Goal: Information Seeking & Learning: Learn about a topic

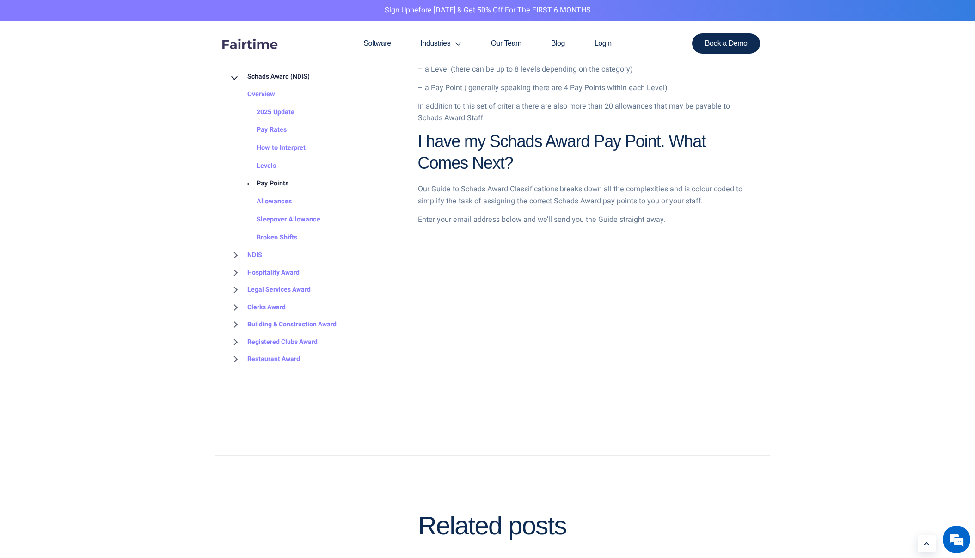
scroll to position [998, 0]
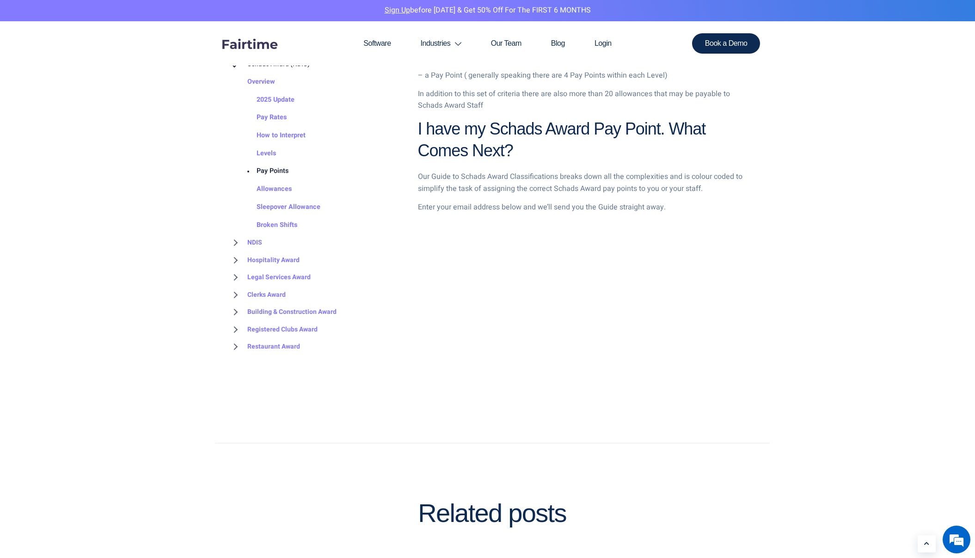
click at [574, 210] on p "Enter your email address below and we’ll send you the Guide straight away." at bounding box center [582, 208] width 329 height 12
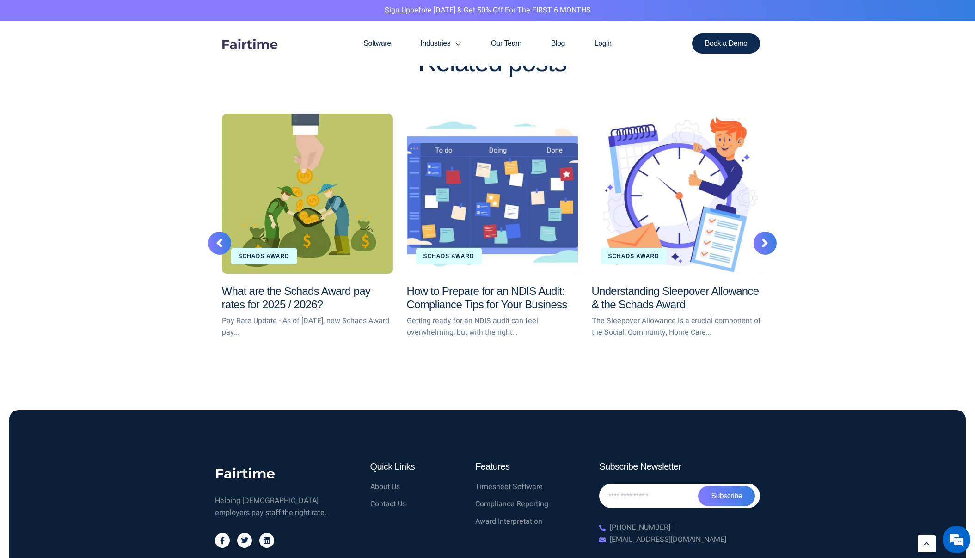
scroll to position [1449, 0]
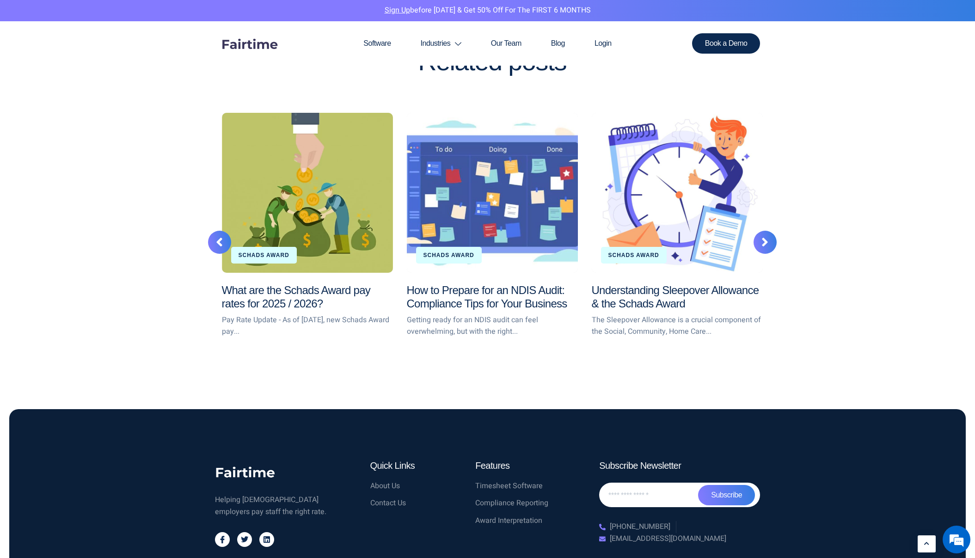
click at [483, 176] on div "How to Prepare for an NDIS Audit: Compliance Tips for Your Business" at bounding box center [492, 193] width 171 height 160
click at [445, 256] on link "Schads Award" at bounding box center [449, 255] width 51 height 6
click at [460, 227] on div "How to Prepare for an NDIS Audit: Compliance Tips for Your Business" at bounding box center [492, 193] width 171 height 160
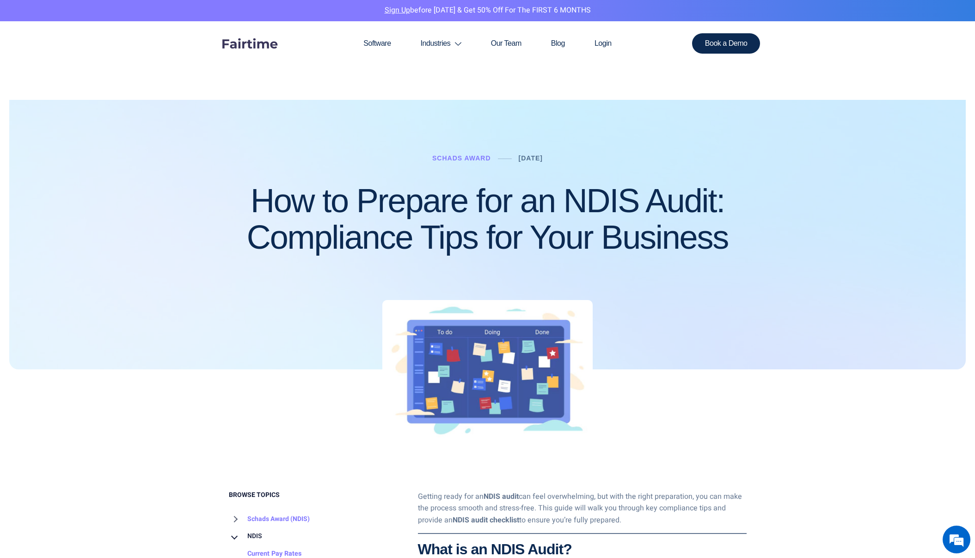
click at [645, 129] on div at bounding box center [487, 212] width 957 height 314
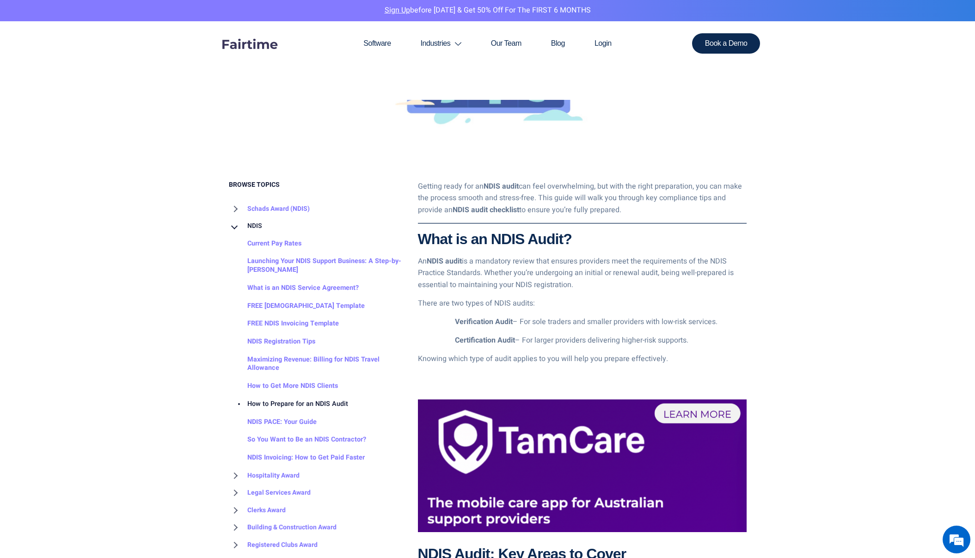
scroll to position [311, 0]
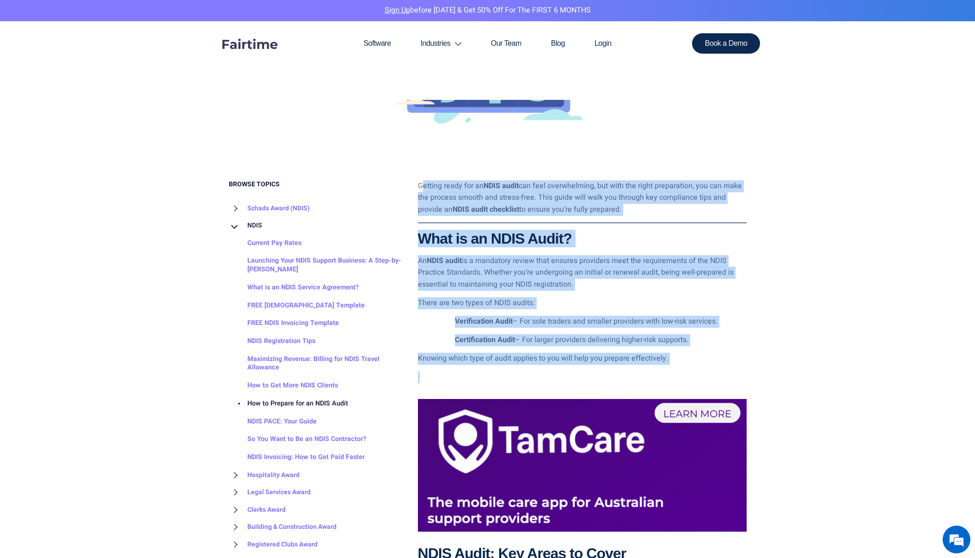
drag, startPoint x: 422, startPoint y: 183, endPoint x: 692, endPoint y: 363, distance: 324.7
click at [687, 376] on div "Getting ready for an NDIS audit can feel overwhelming, but with the right prepa…" at bounding box center [582, 281] width 329 height 203
copy div "etting ready for an NDIS audit can feel overwhelming, but with the right prepar…"
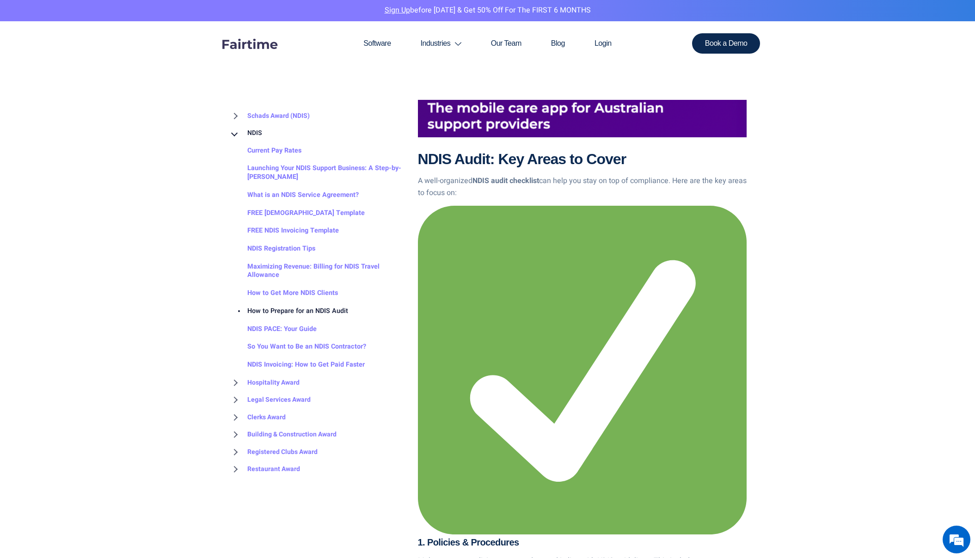
scroll to position [706, 0]
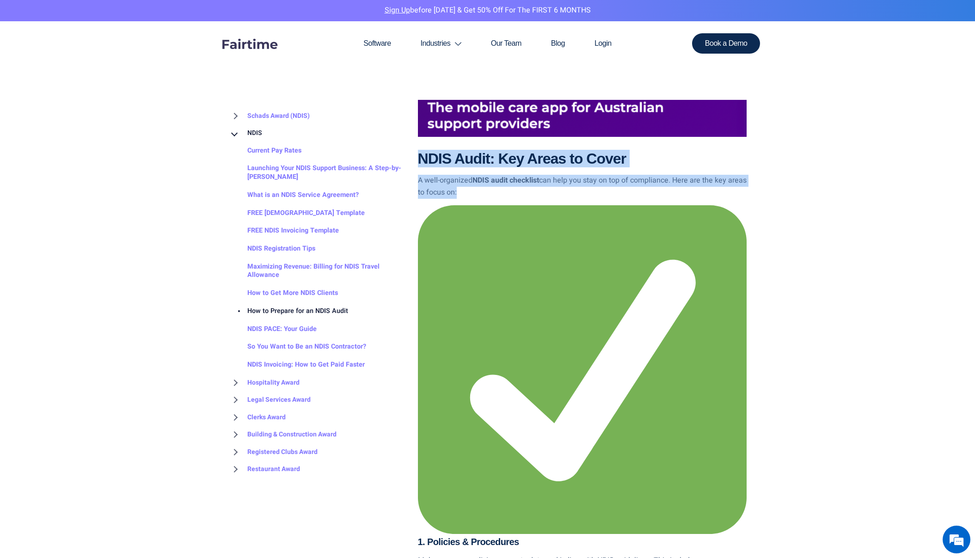
drag, startPoint x: 421, startPoint y: 154, endPoint x: 461, endPoint y: 198, distance: 59.9
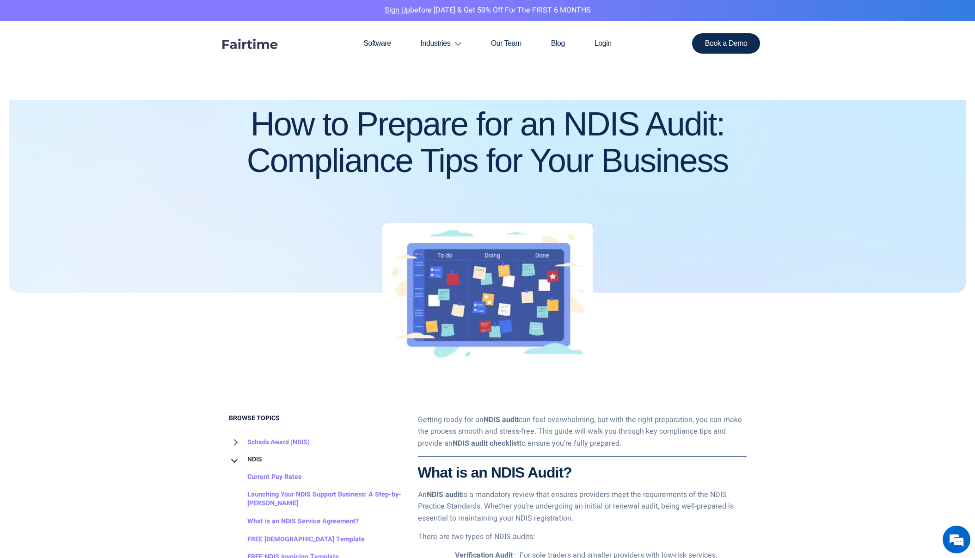
scroll to position [0, 0]
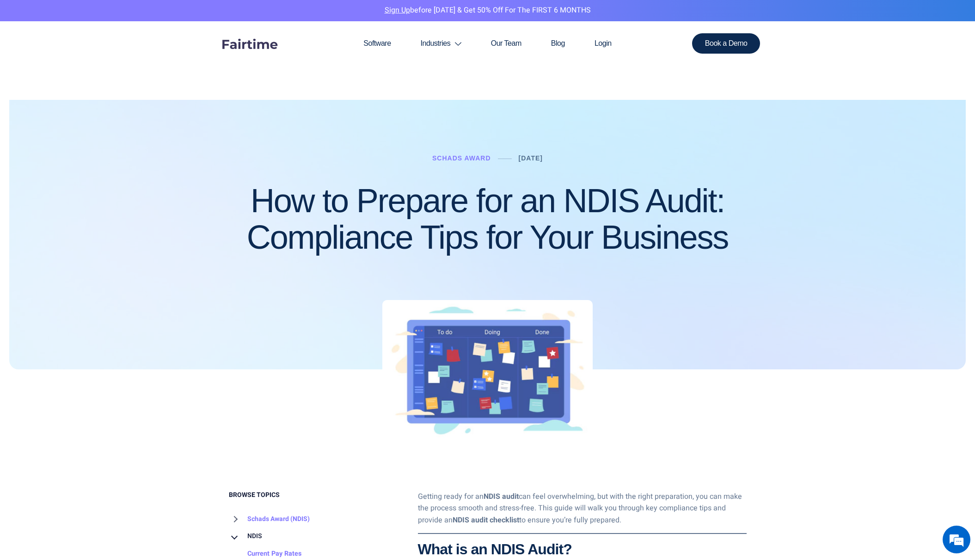
click at [568, 286] on div at bounding box center [487, 212] width 957 height 314
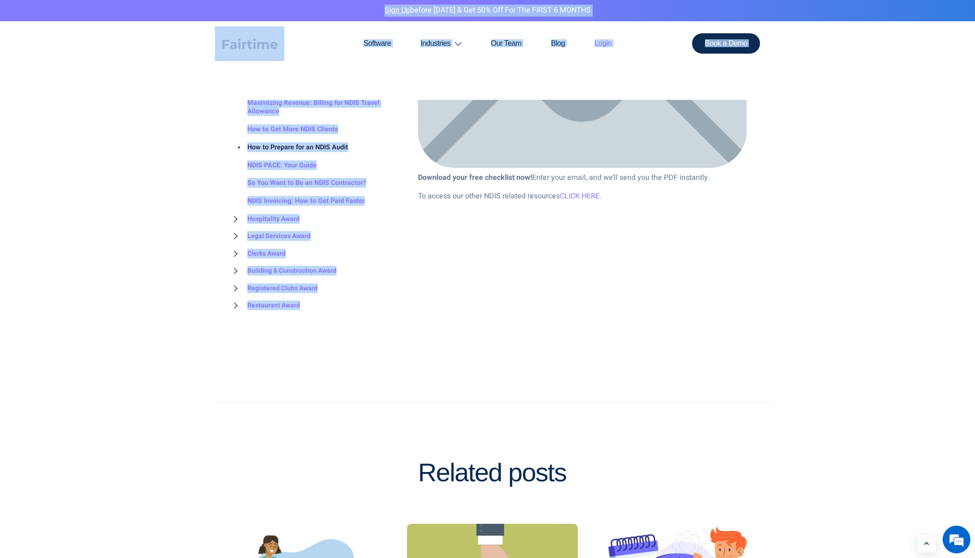
scroll to position [6103, 0]
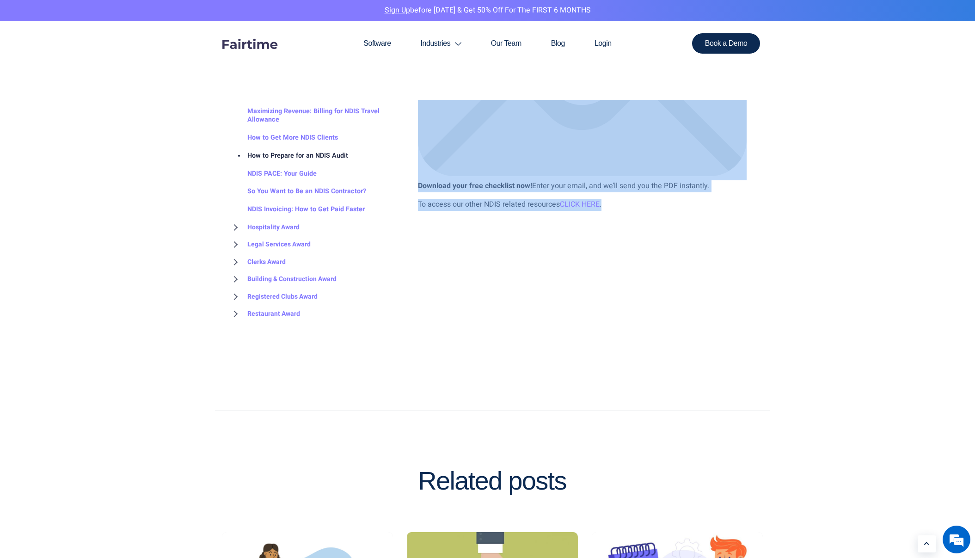
drag, startPoint x: 419, startPoint y: 301, endPoint x: 608, endPoint y: 198, distance: 214.8
click at [585, 201] on link "CLICK HERE" at bounding box center [580, 204] width 40 height 11
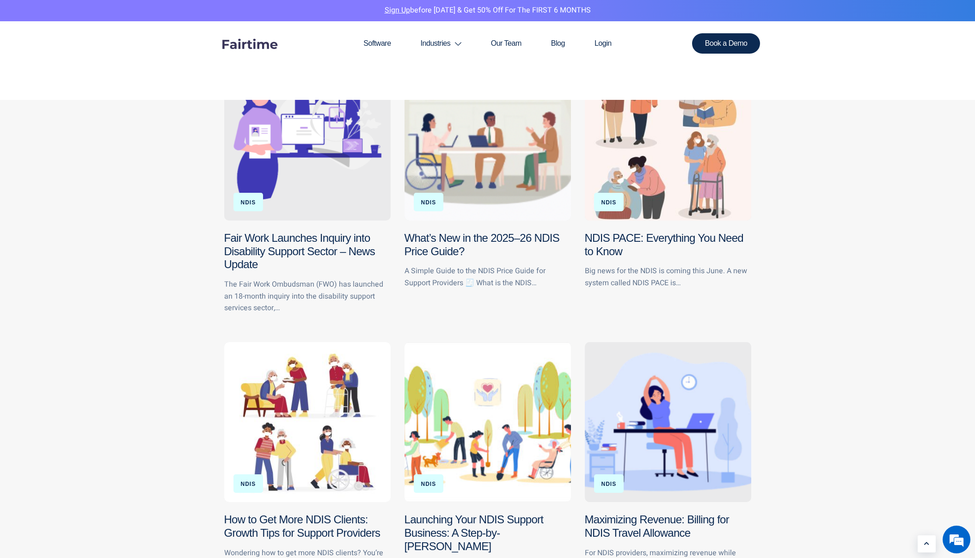
scroll to position [151, 0]
click at [315, 180] on link at bounding box center [307, 140] width 166 height 160
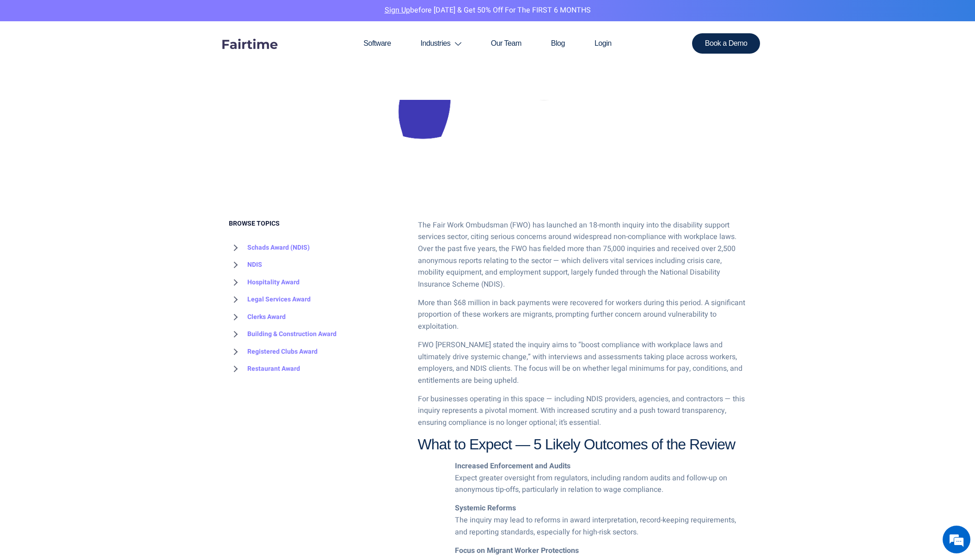
scroll to position [377, 0]
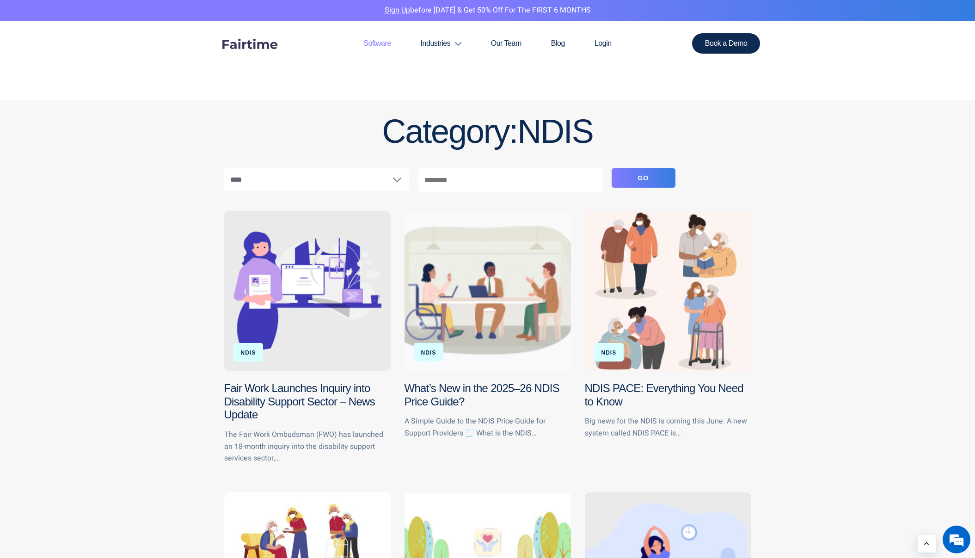
click at [369, 43] on link "Software" at bounding box center [377, 43] width 57 height 44
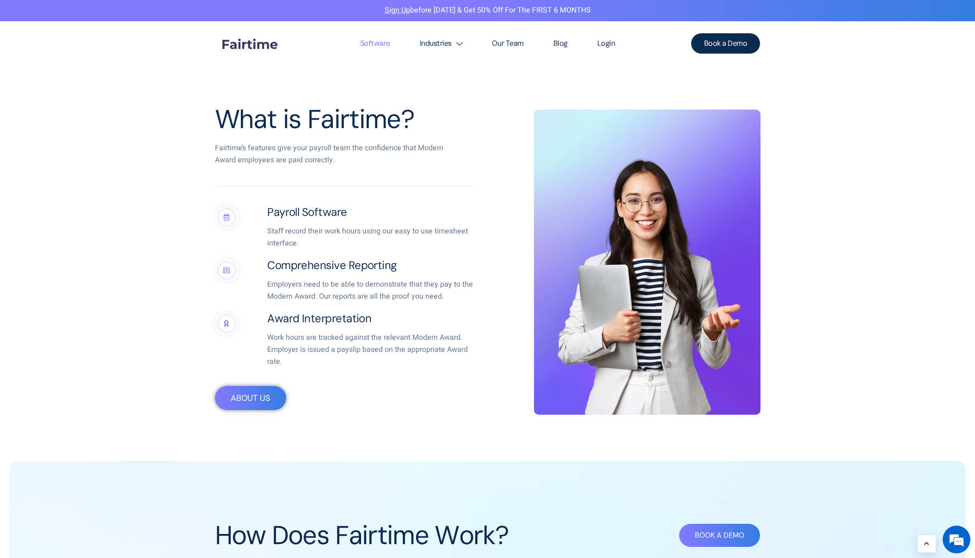
click at [547, 267] on div at bounding box center [650, 286] width 222 height 258
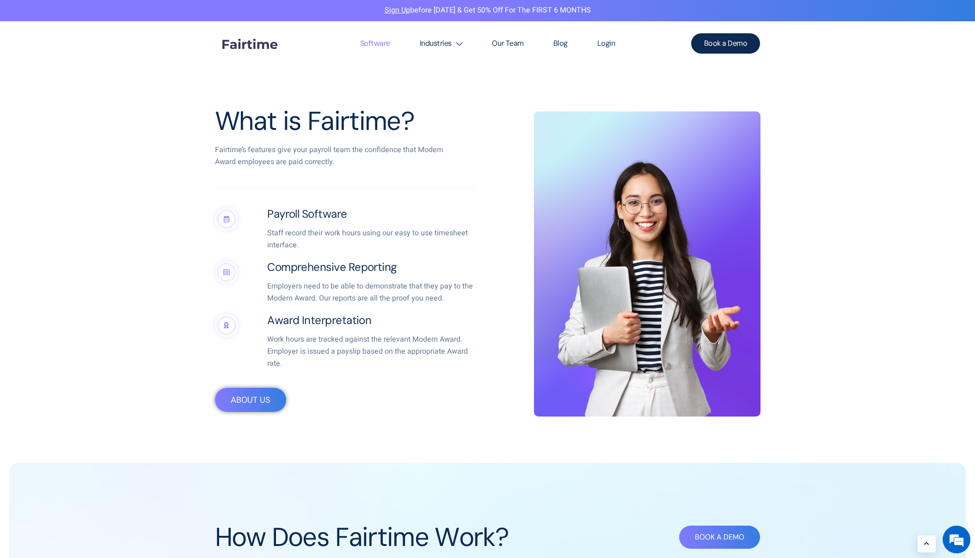
click at [426, 257] on div "What is Fairtime? Fairtime’s features give your payroll team the confidence tha…" at bounding box center [348, 259] width 277 height 314
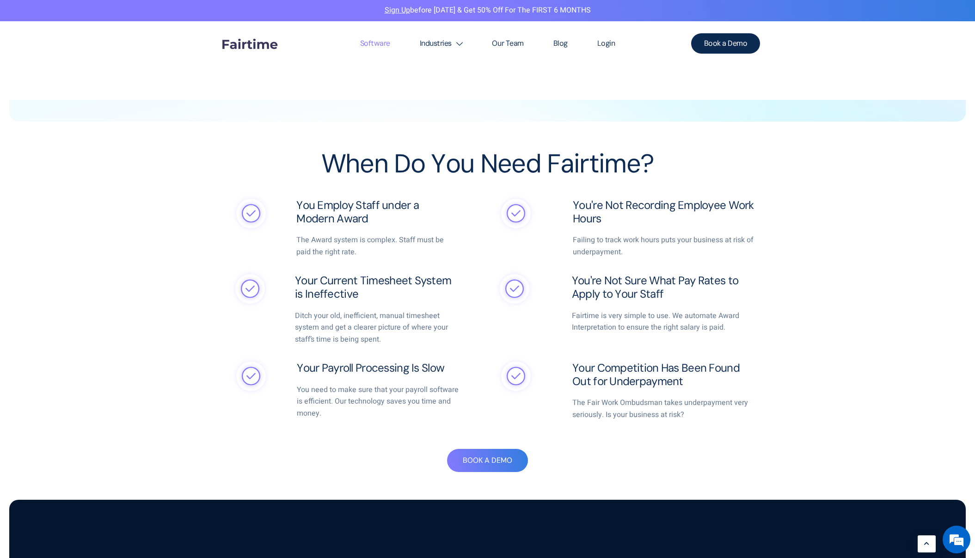
scroll to position [1253, 0]
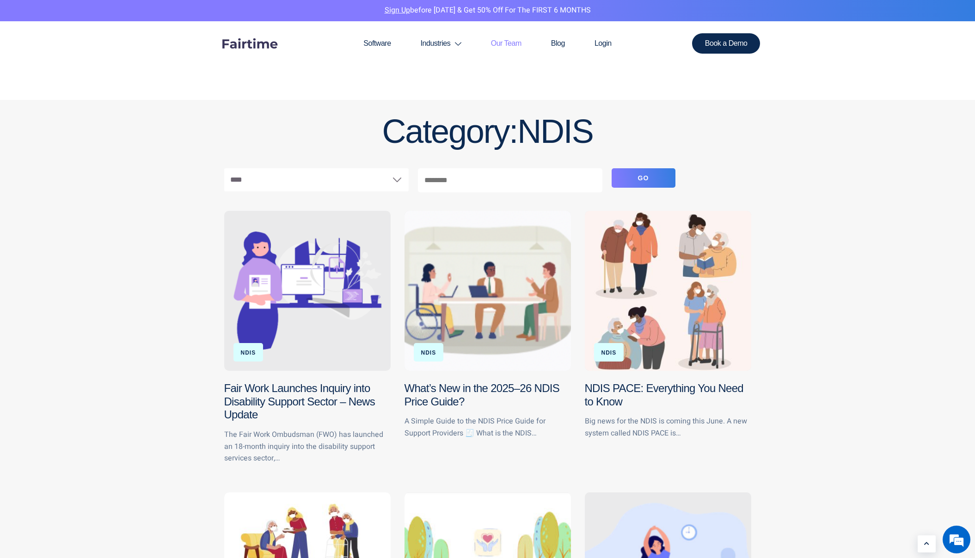
click at [504, 42] on link "Our Team" at bounding box center [506, 43] width 60 height 44
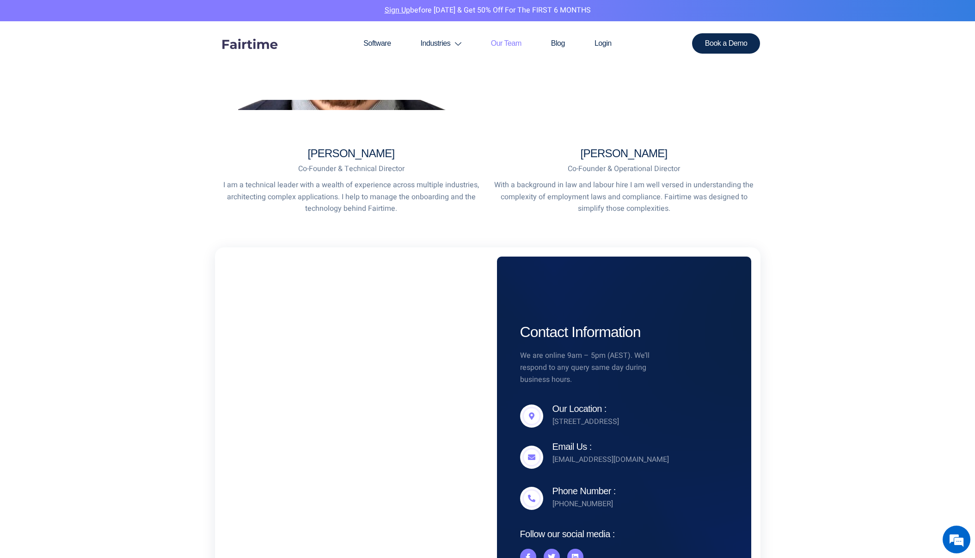
scroll to position [408, 0]
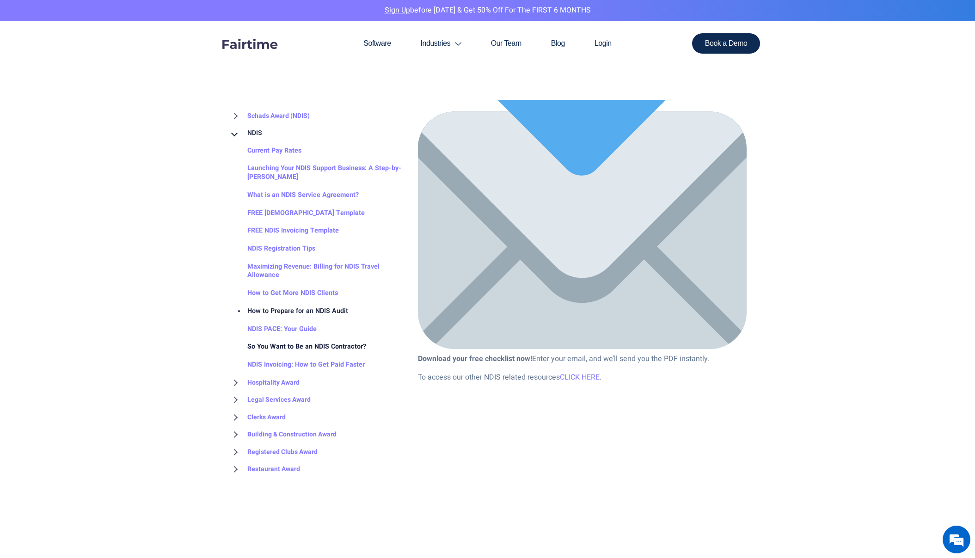
scroll to position [5933, 0]
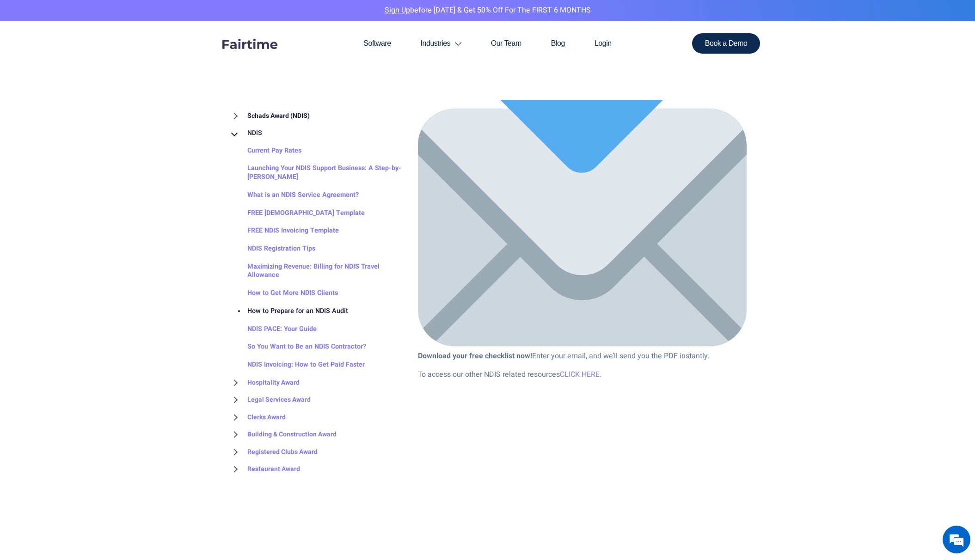
click at [269, 117] on link "Schads Award (NDIS)" at bounding box center [269, 116] width 81 height 18
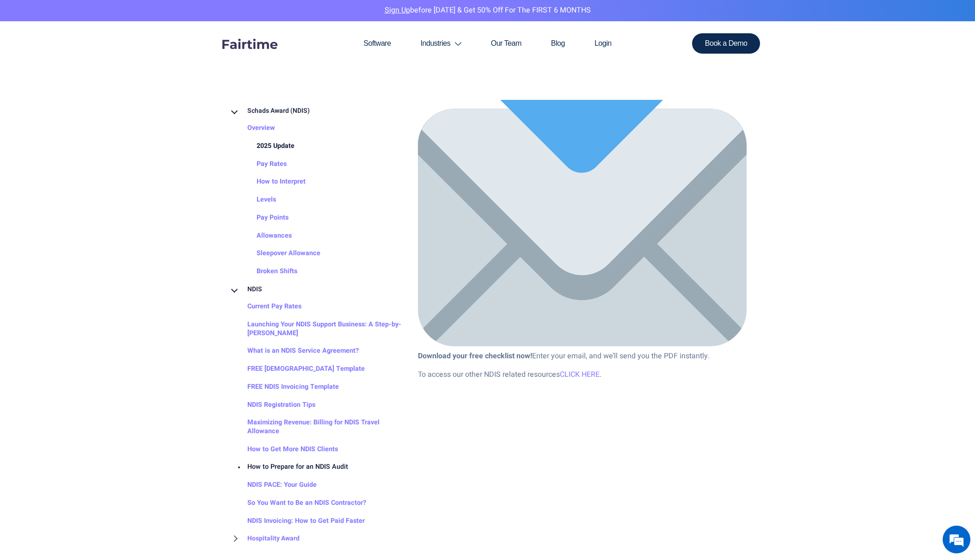
click at [282, 143] on link "2025 Update" at bounding box center [266, 146] width 56 height 18
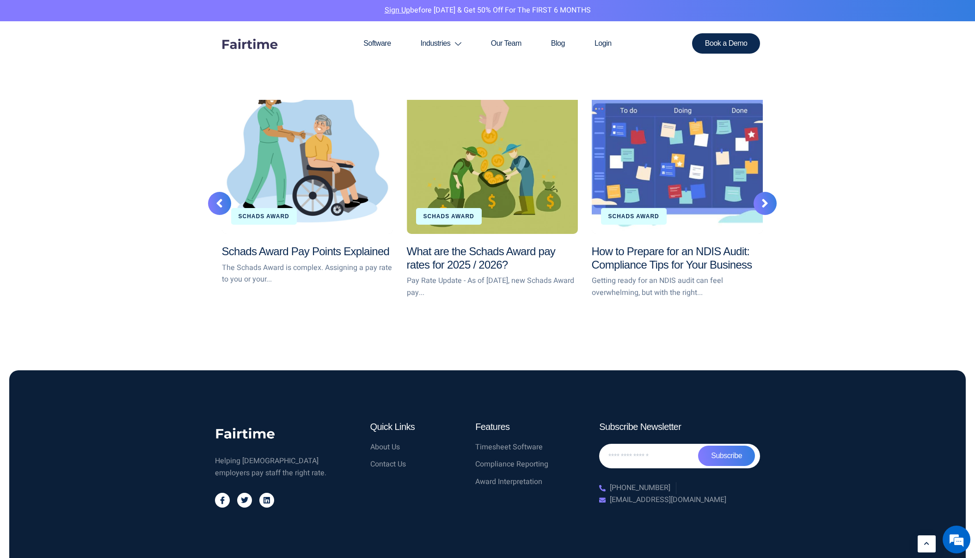
scroll to position [1763, 0]
